Goal: Check status: Check status

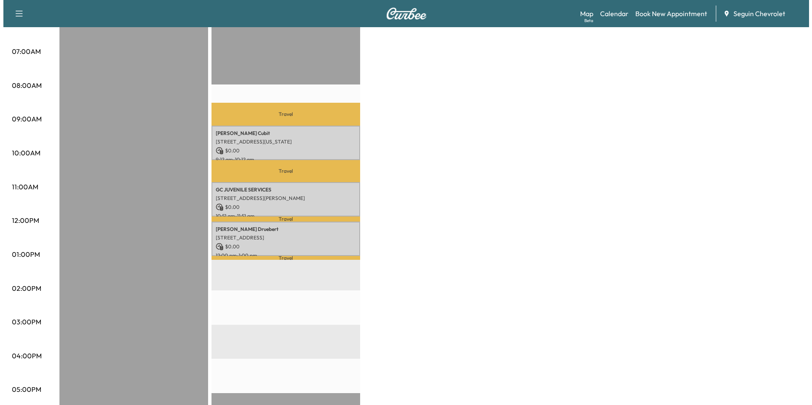
scroll to position [181, 0]
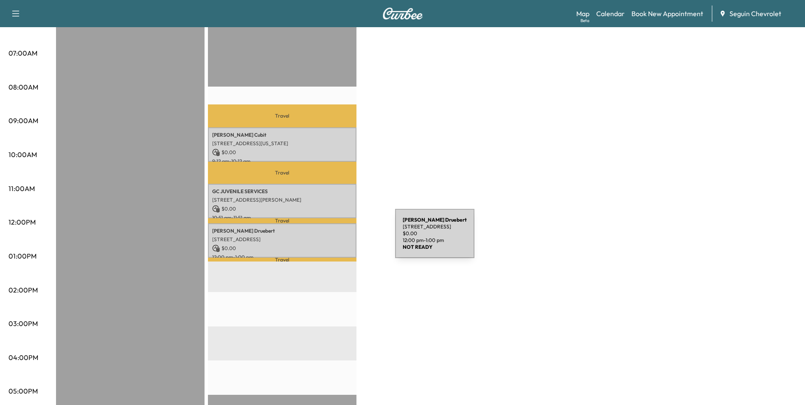
click at [332, 239] on p "[STREET_ADDRESS]" at bounding box center [282, 239] width 140 height 7
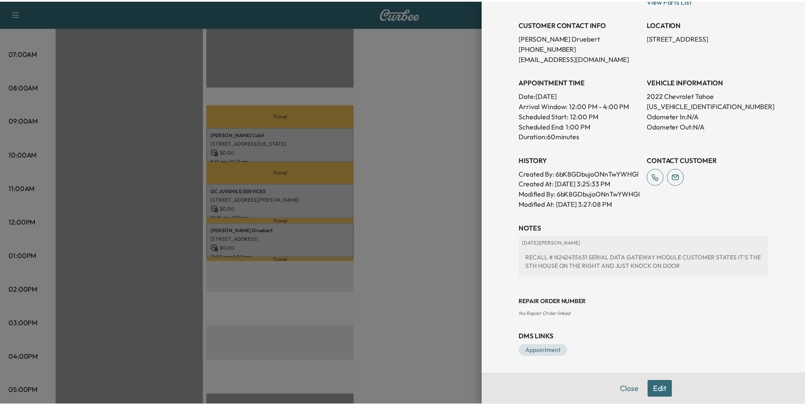
scroll to position [186, 0]
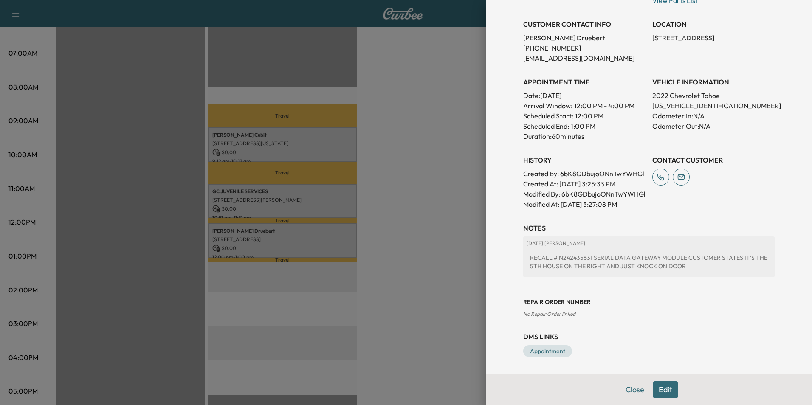
click at [453, 145] on div at bounding box center [406, 202] width 812 height 405
